Goal: Task Accomplishment & Management: Complete application form

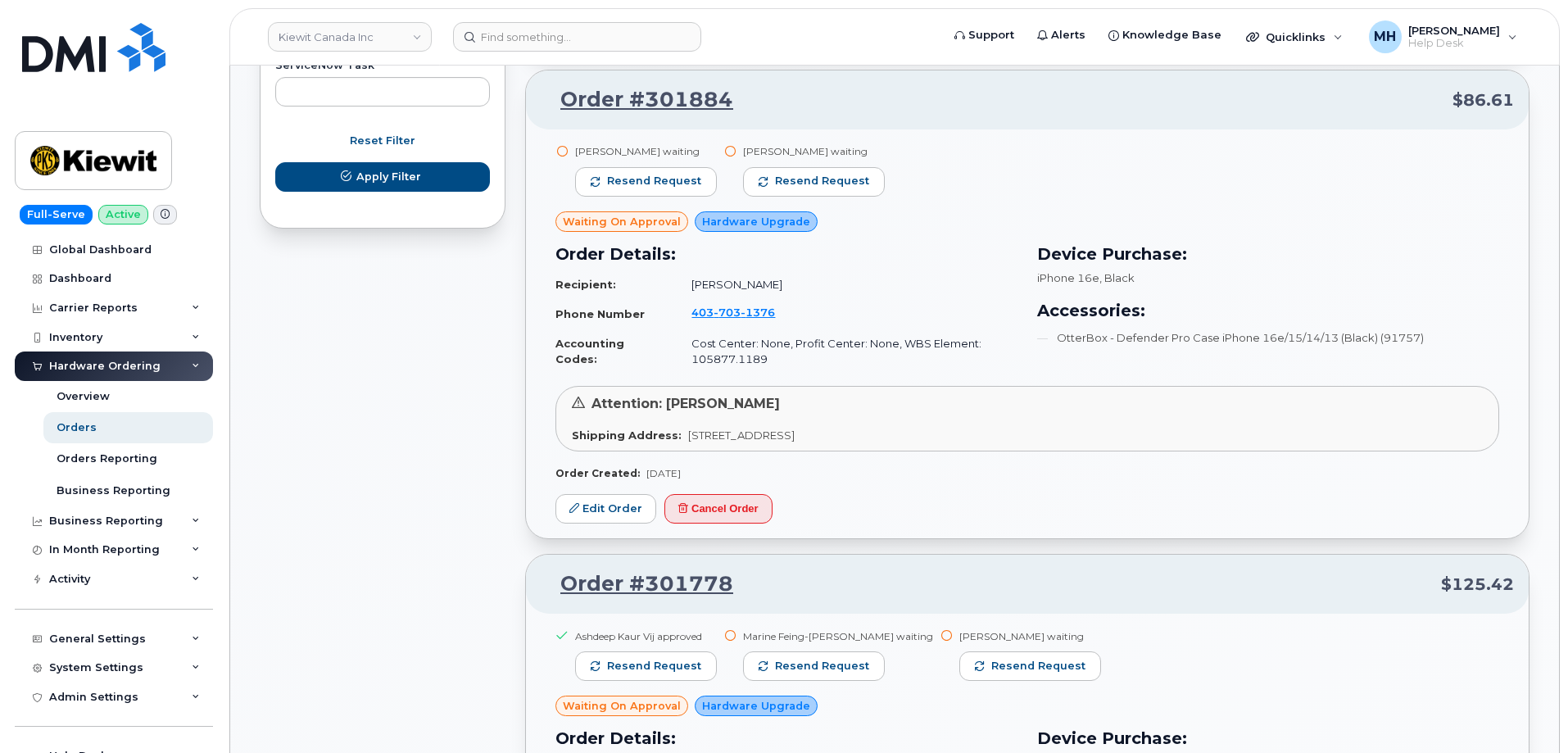
scroll to position [1219, 0]
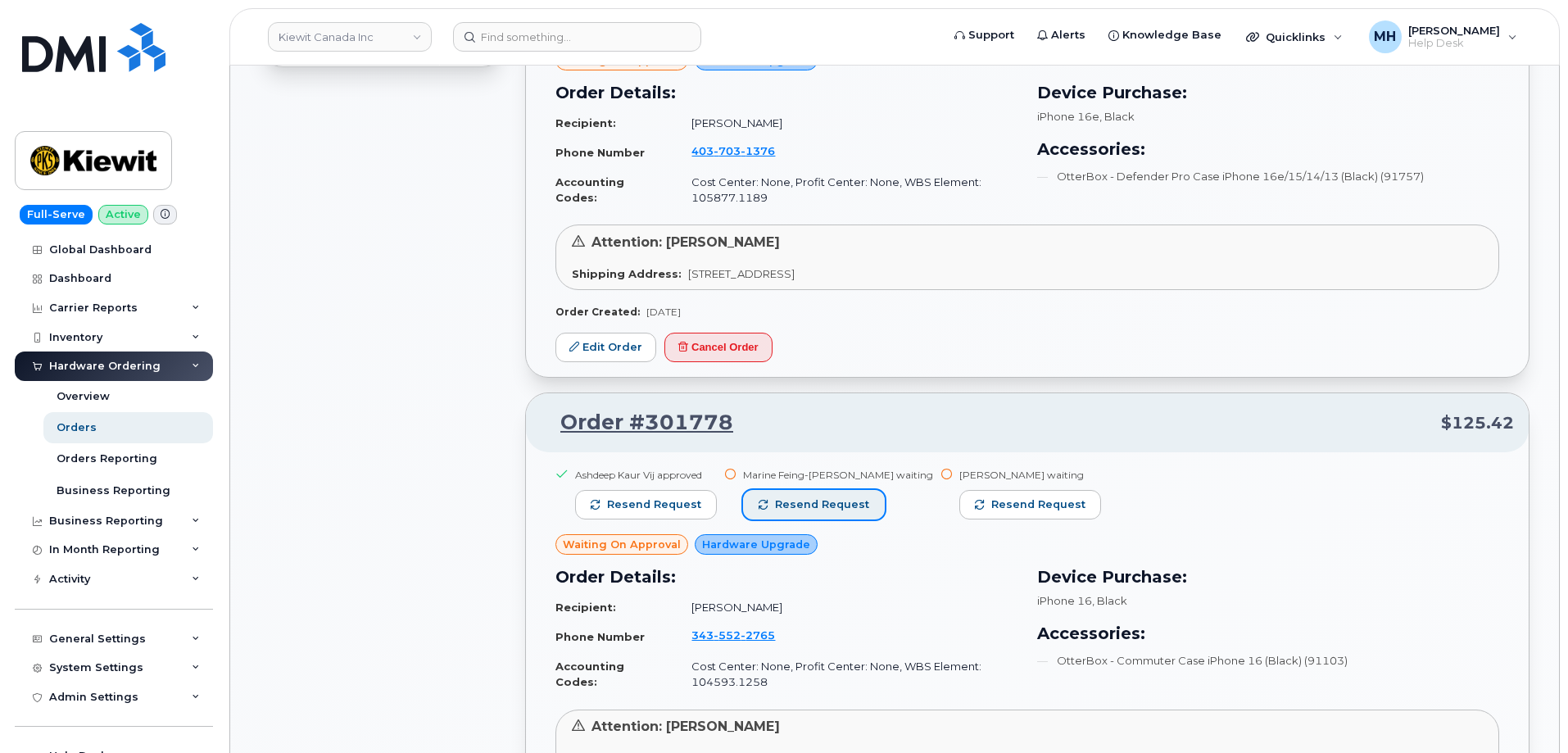
click at [821, 506] on span "Resend request" at bounding box center [822, 504] width 94 height 15
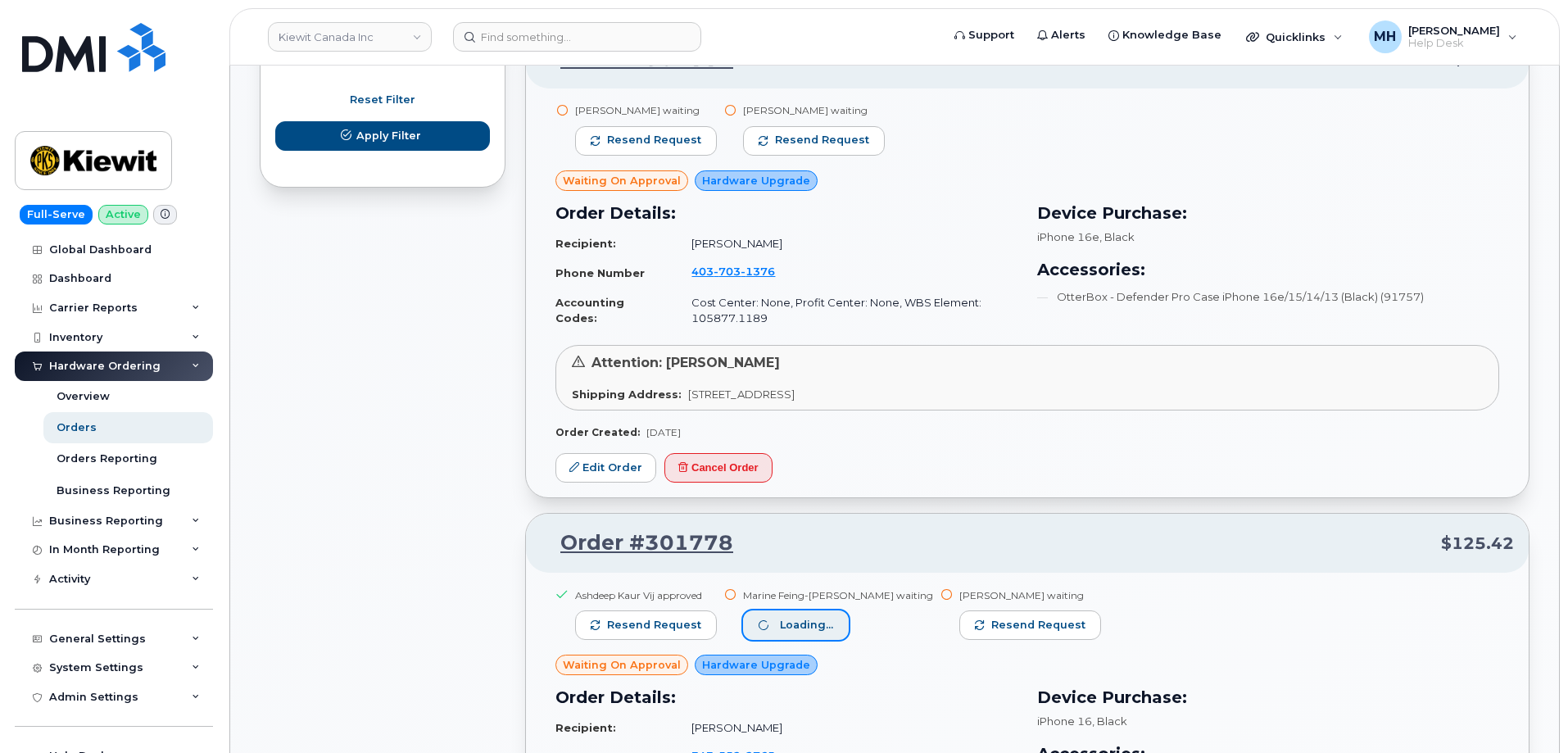
scroll to position [891, 0]
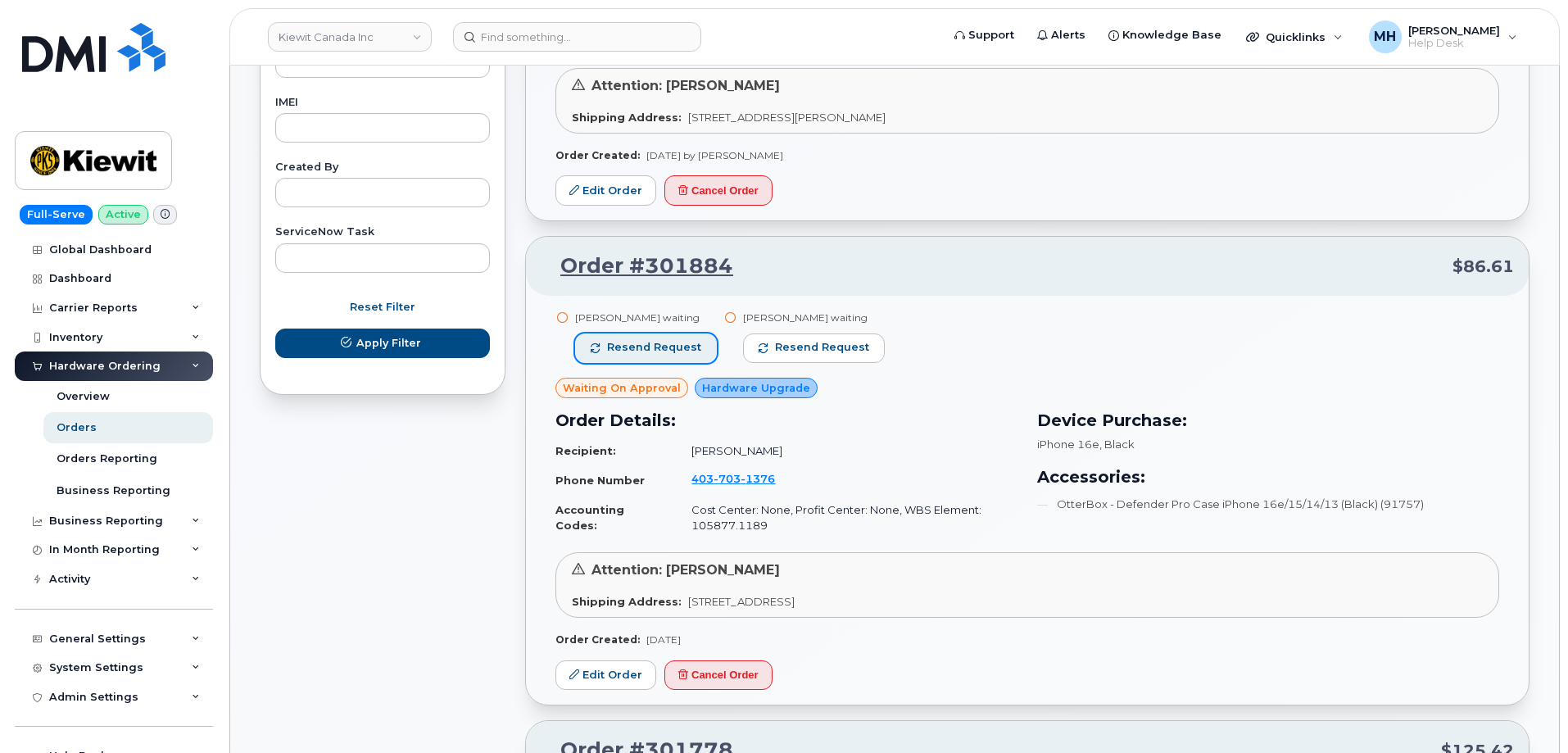
click at [660, 340] on span "Resend request" at bounding box center [654, 347] width 94 height 15
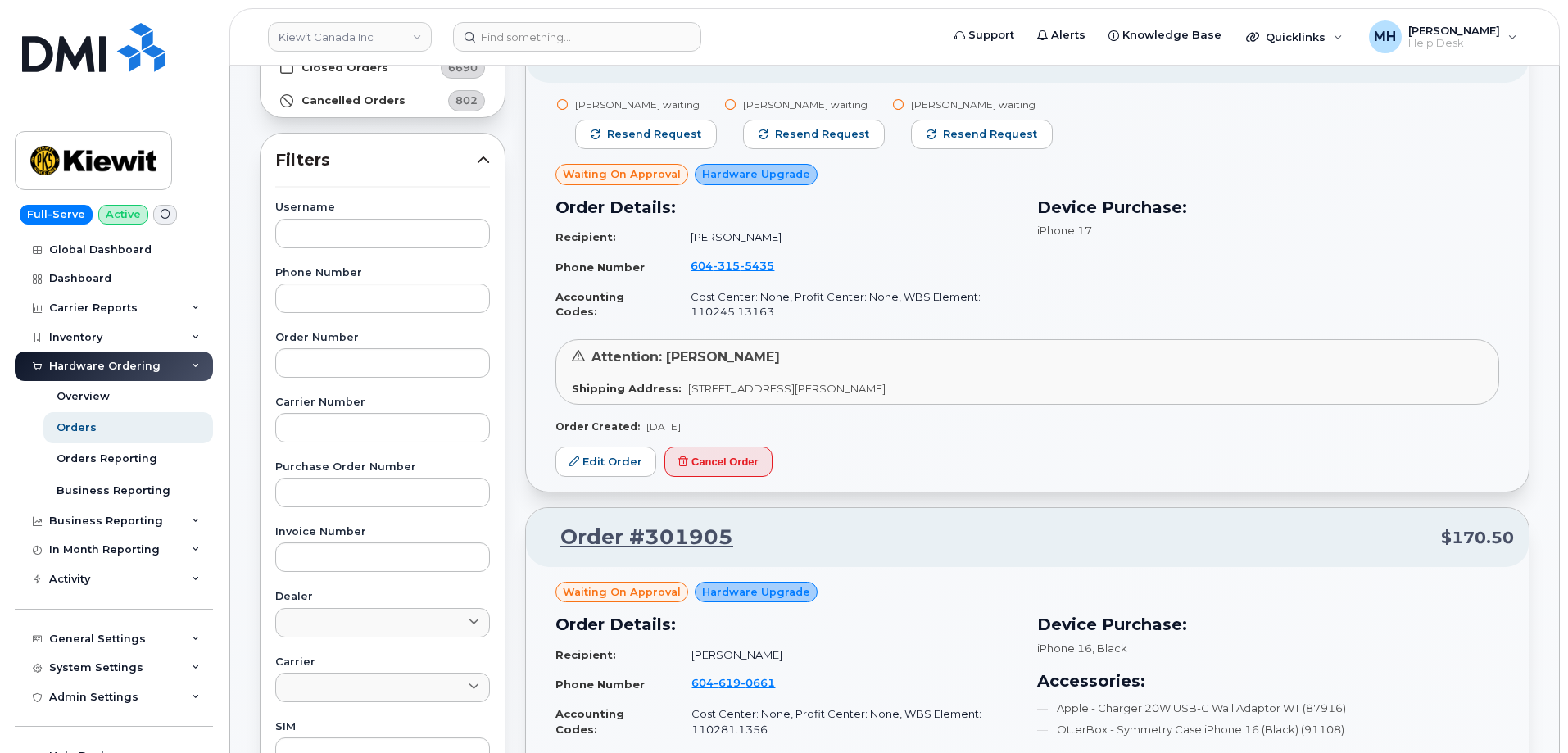
scroll to position [154, 0]
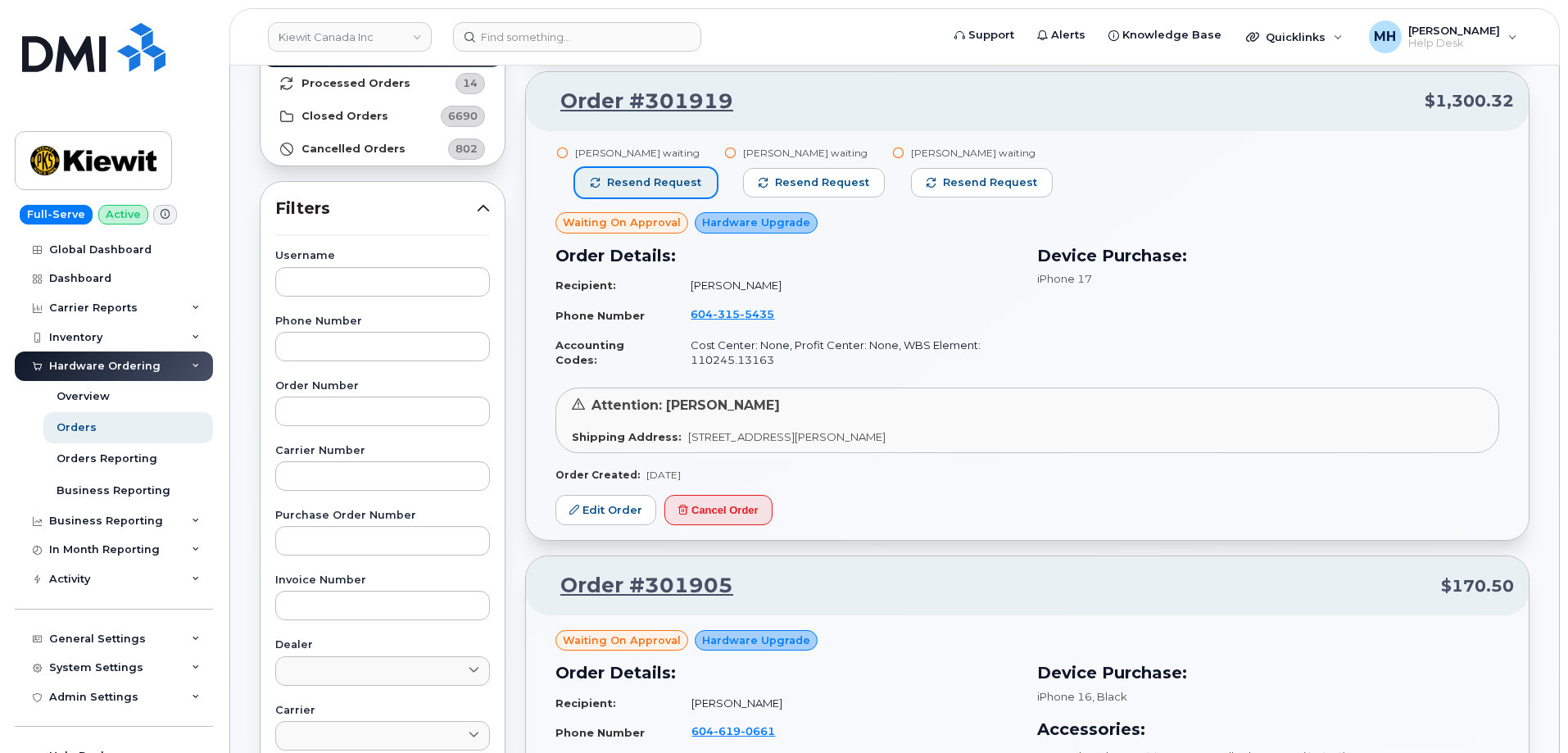
click at [673, 182] on span "Resend request" at bounding box center [654, 182] width 94 height 15
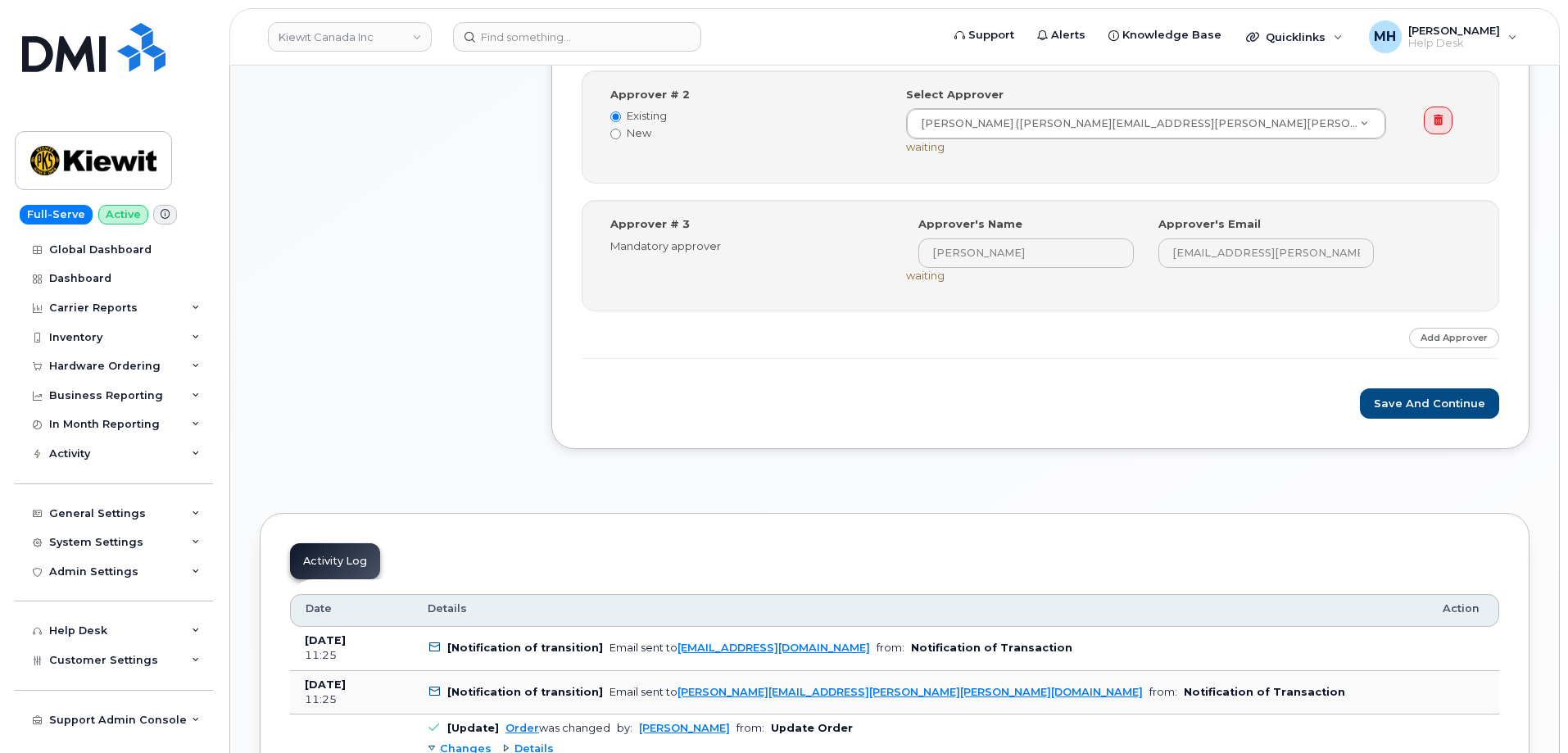
scroll to position [1065, 0]
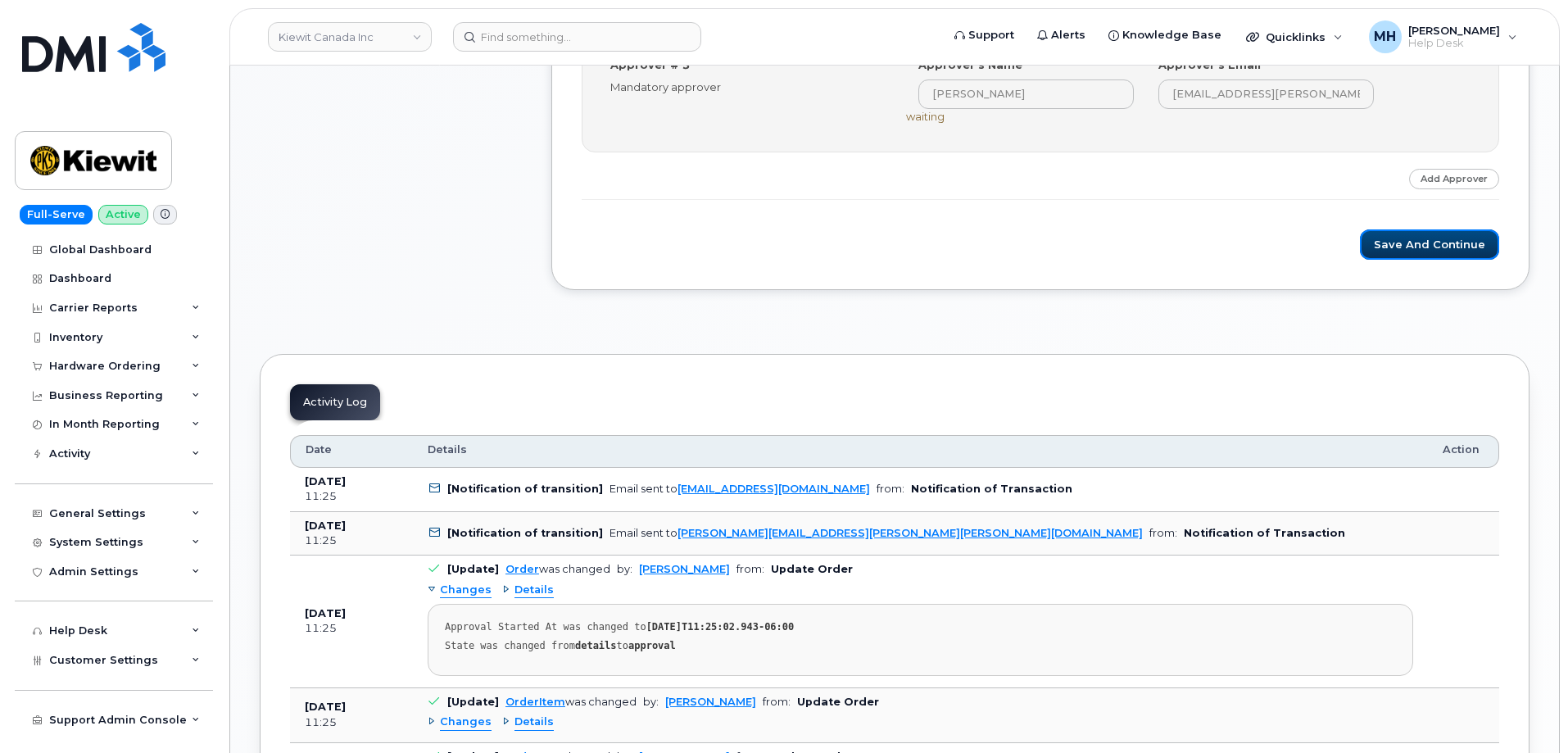
drag, startPoint x: 1416, startPoint y: 238, endPoint x: 1088, endPoint y: 150, distance: 339.6
click at [1415, 238] on button "Save and Continue" at bounding box center [1430, 244] width 139 height 30
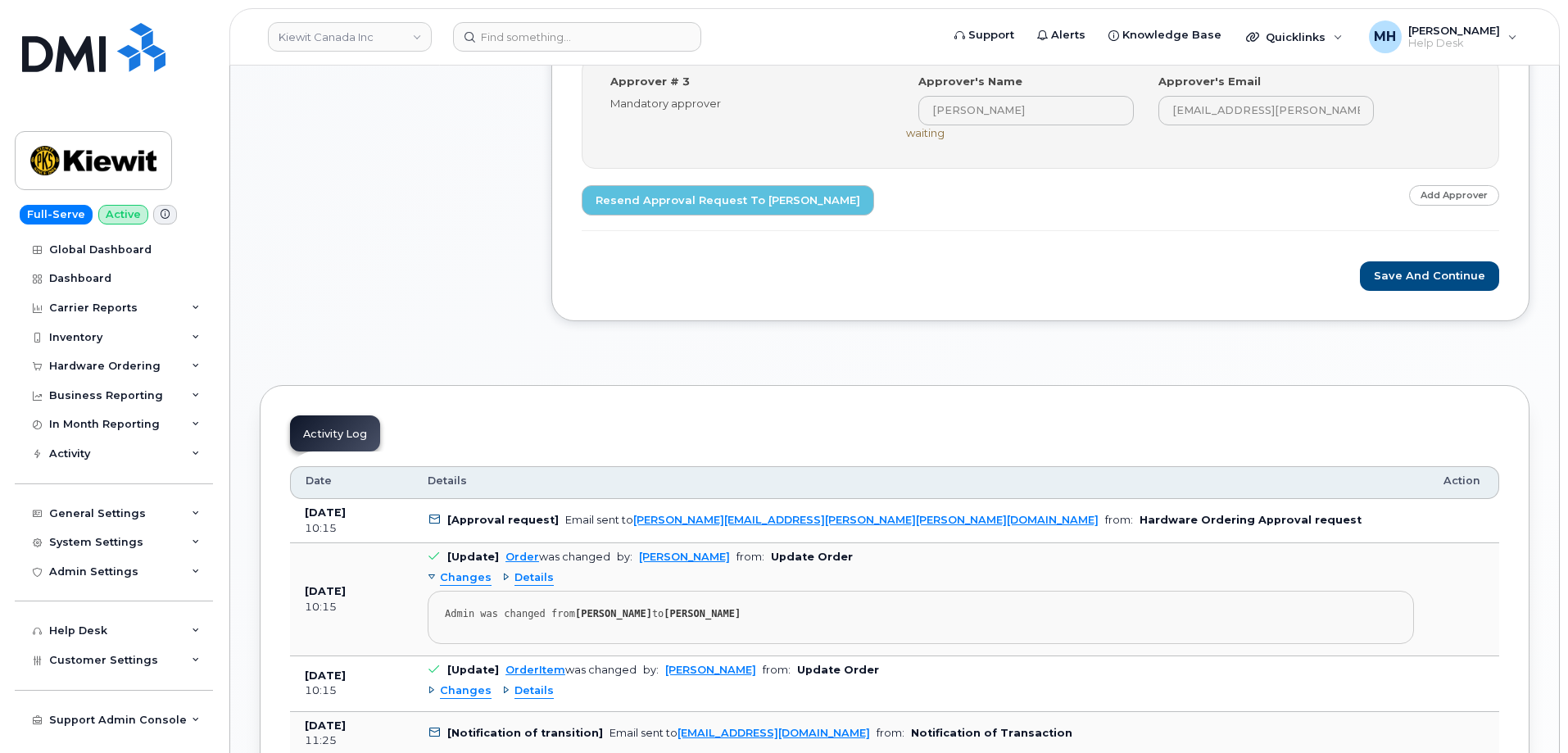
scroll to position [1229, 0]
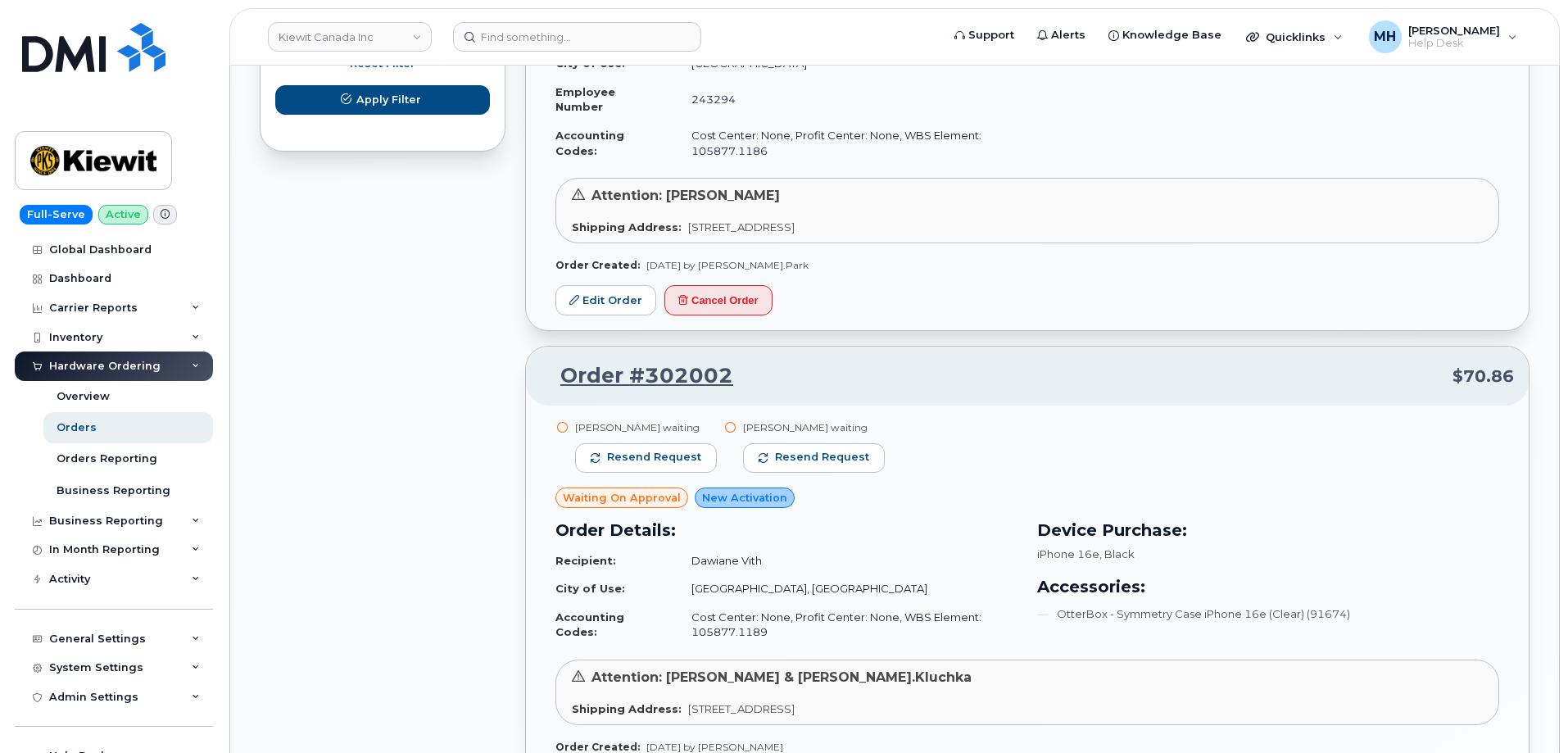
scroll to position [1065, 0]
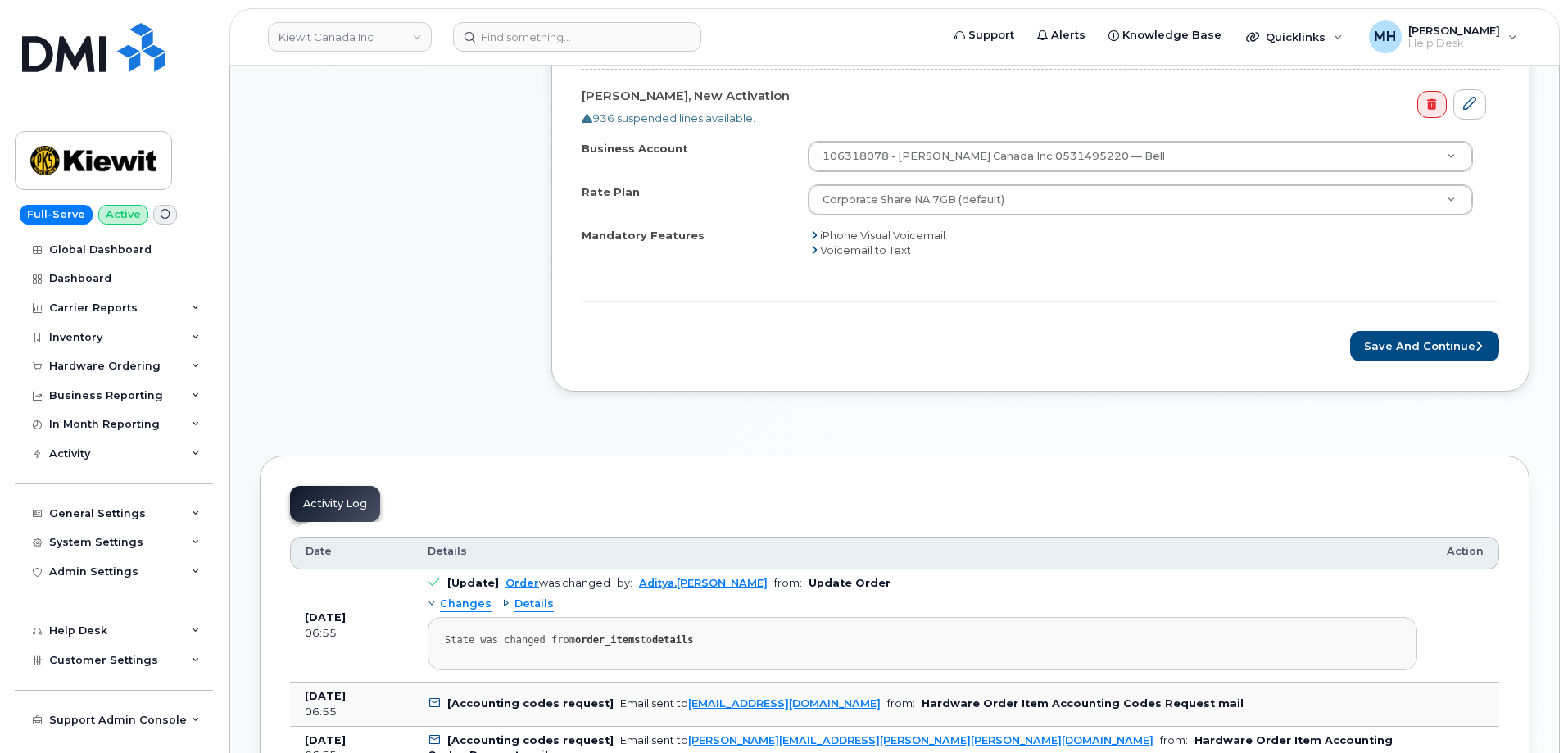
scroll to position [901, 0]
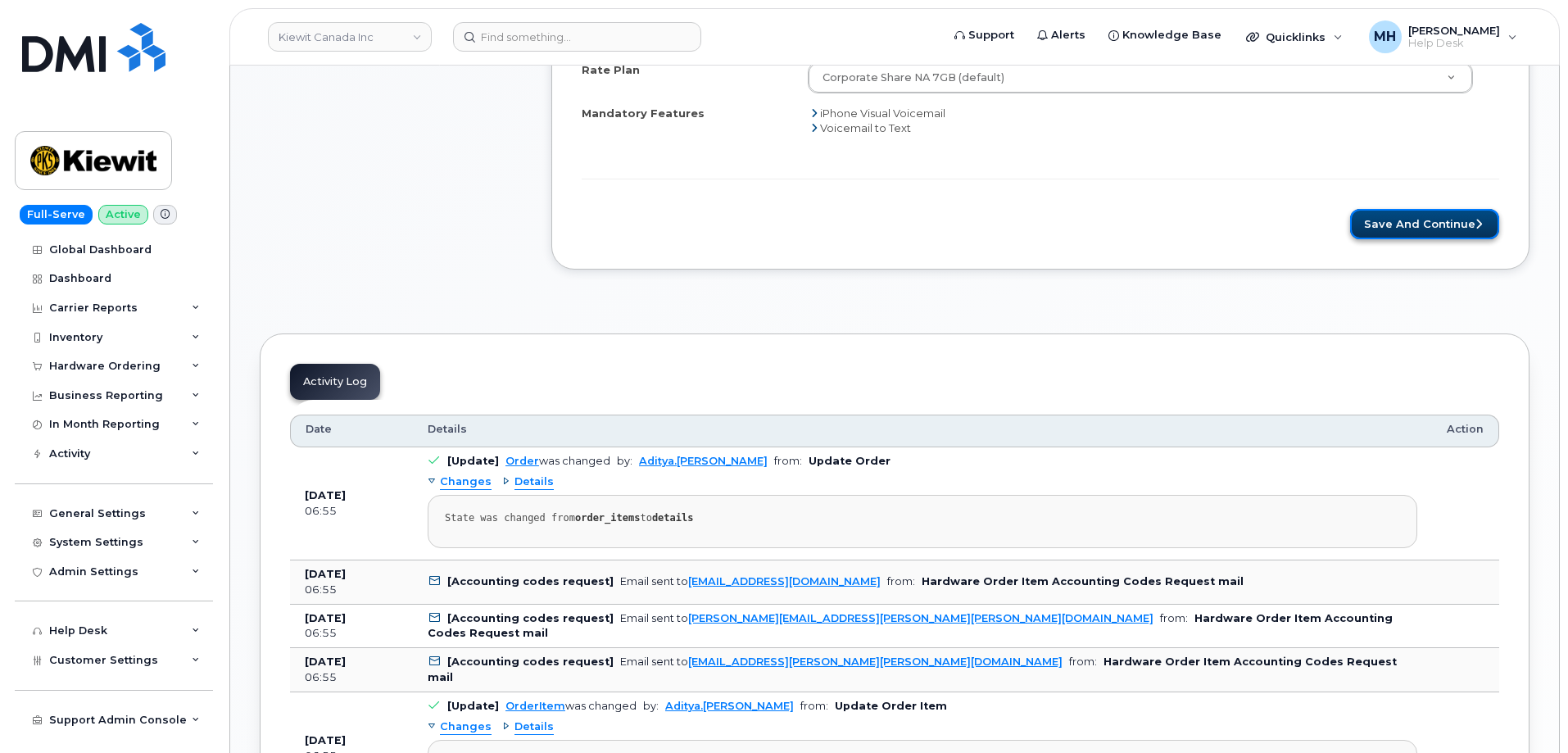
click at [1369, 228] on button "Save and Continue" at bounding box center [1425, 224] width 149 height 30
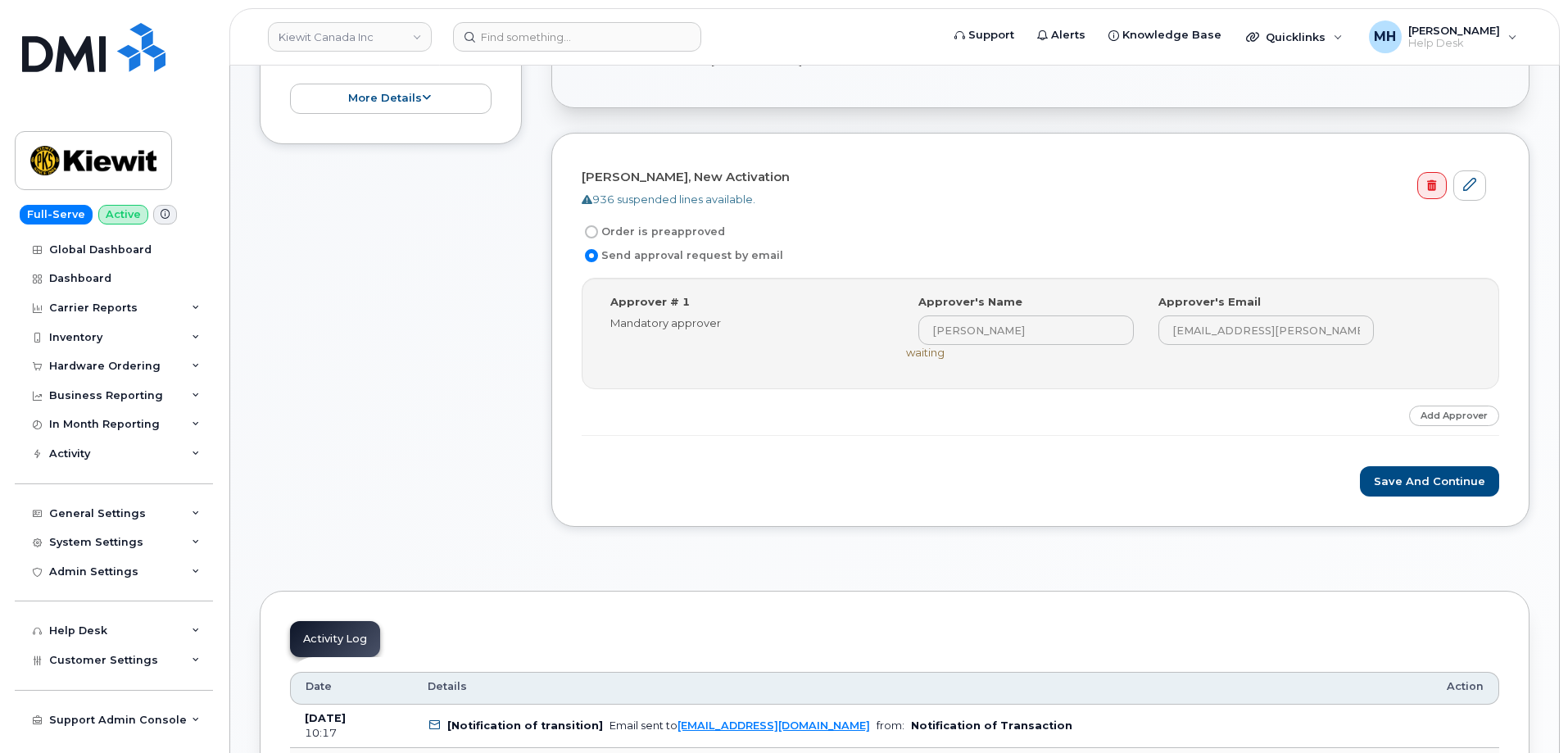
scroll to position [491, 0]
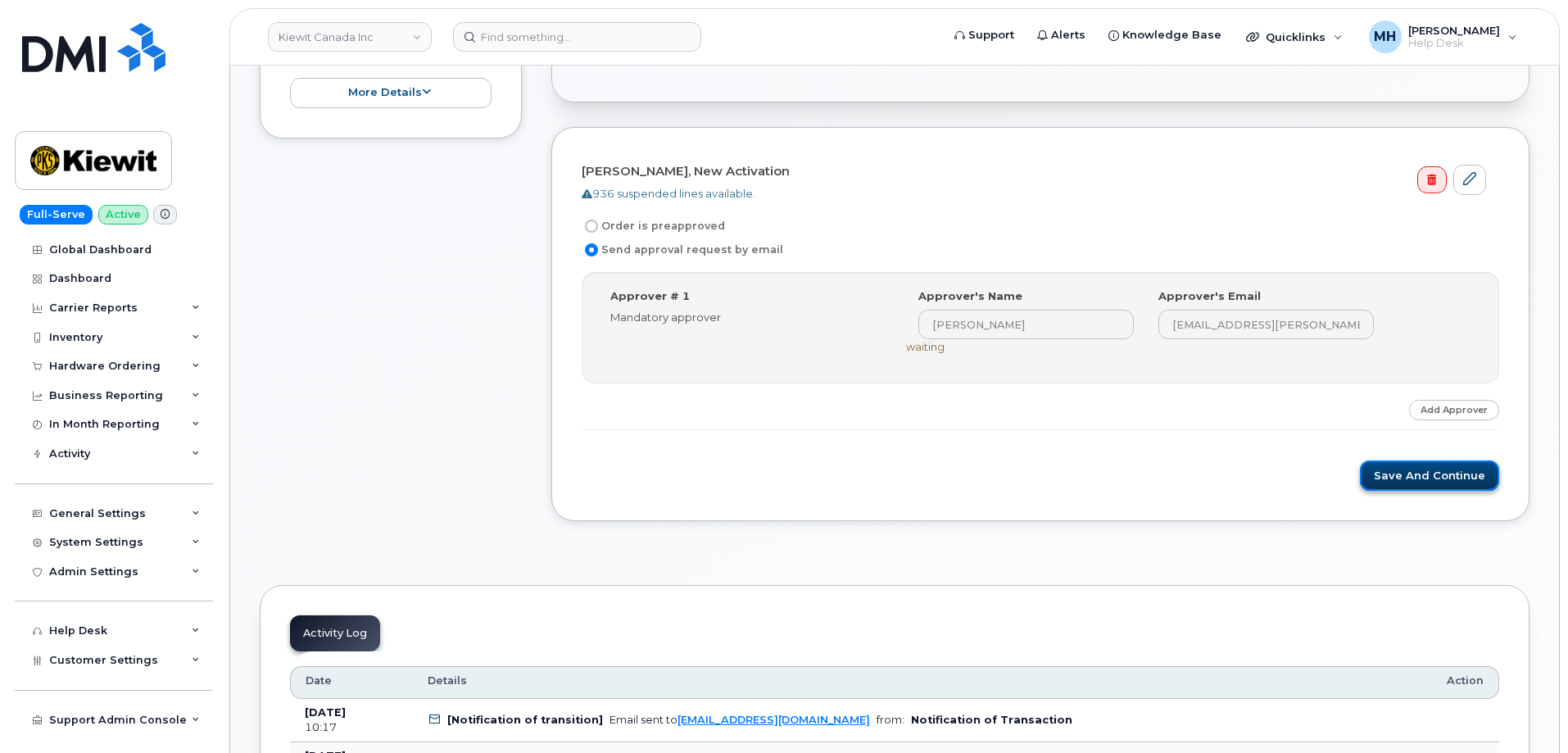
click at [1408, 477] on button "Save and Continue" at bounding box center [1430, 476] width 139 height 30
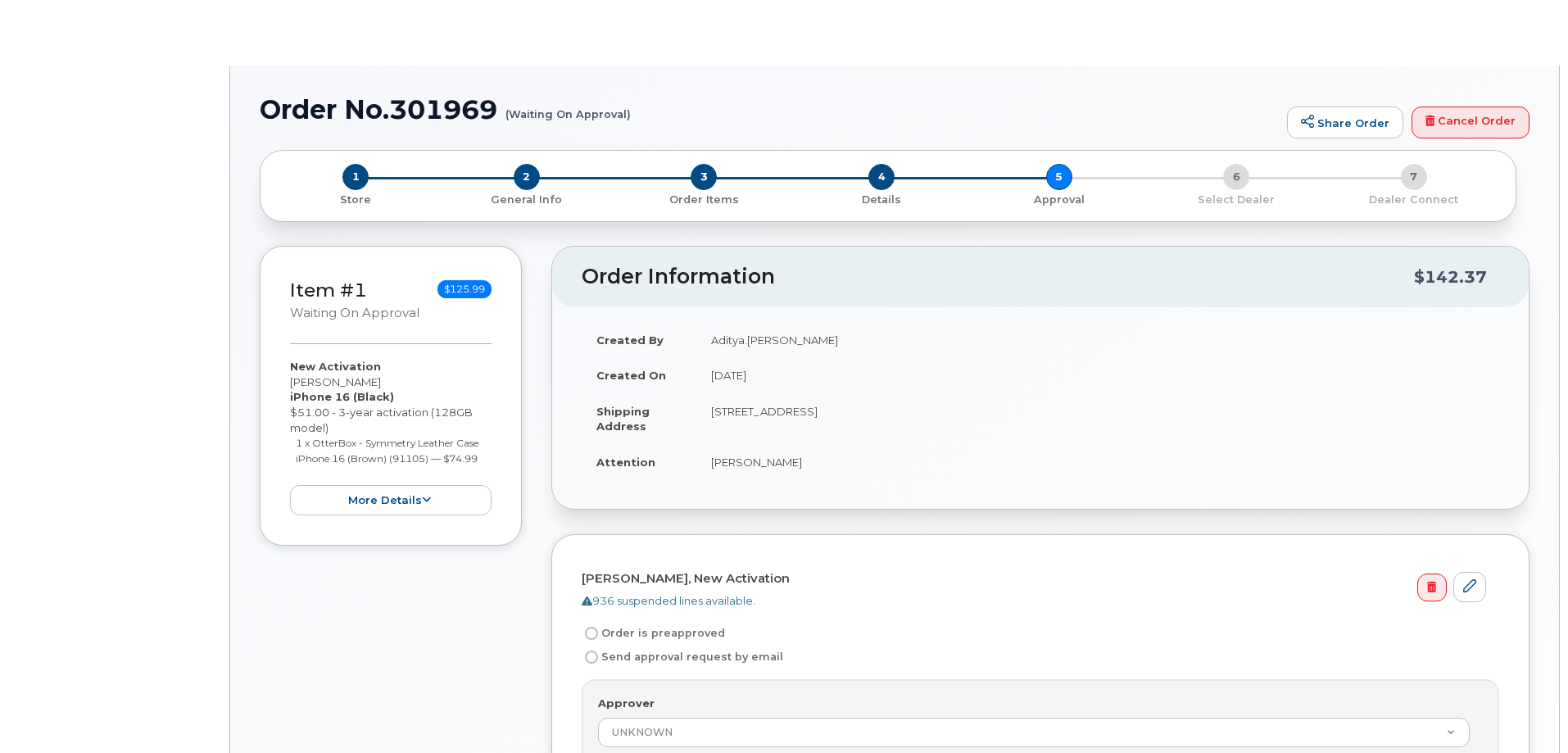
radio input "true"
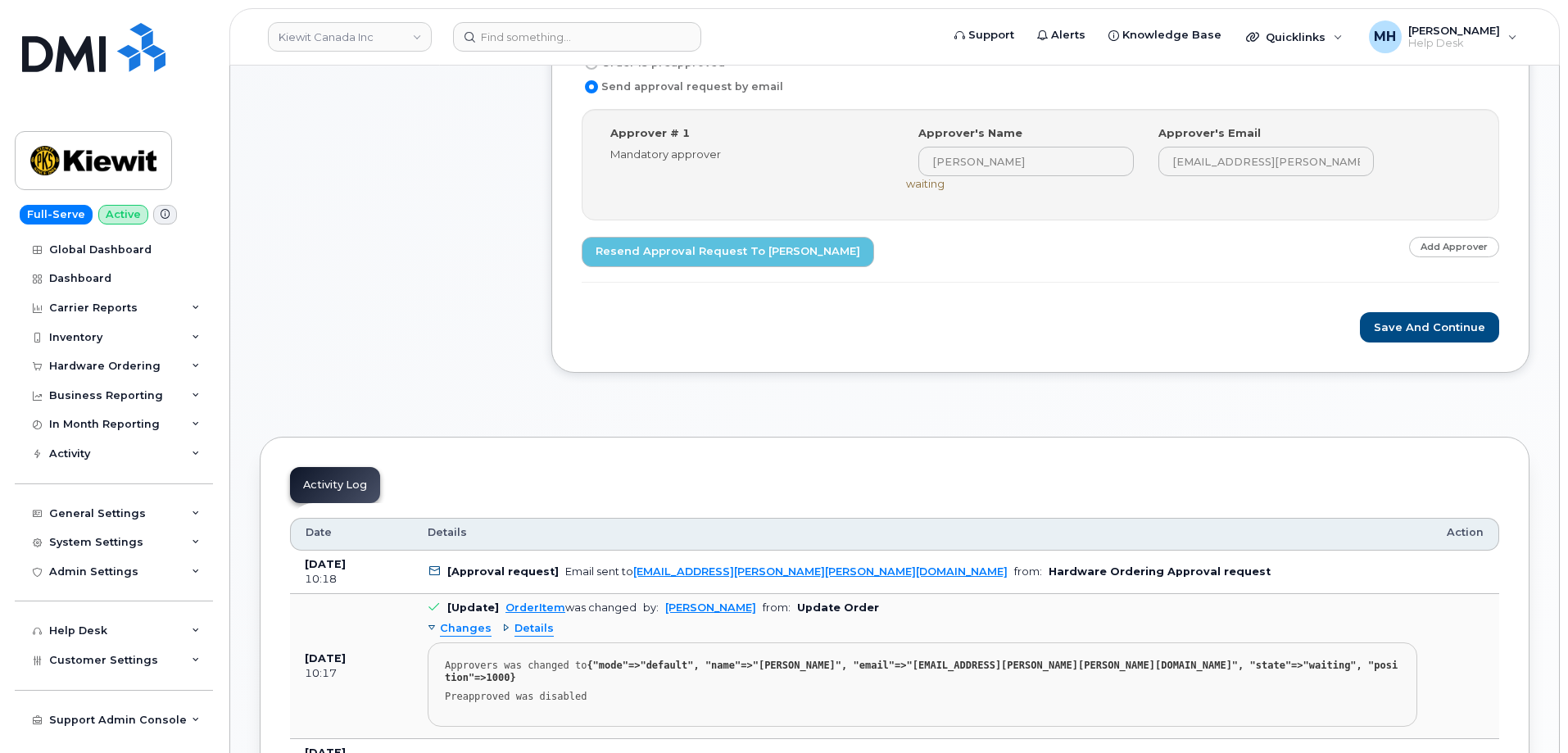
scroll to position [655, 0]
